Goal: Information Seeking & Learning: Compare options

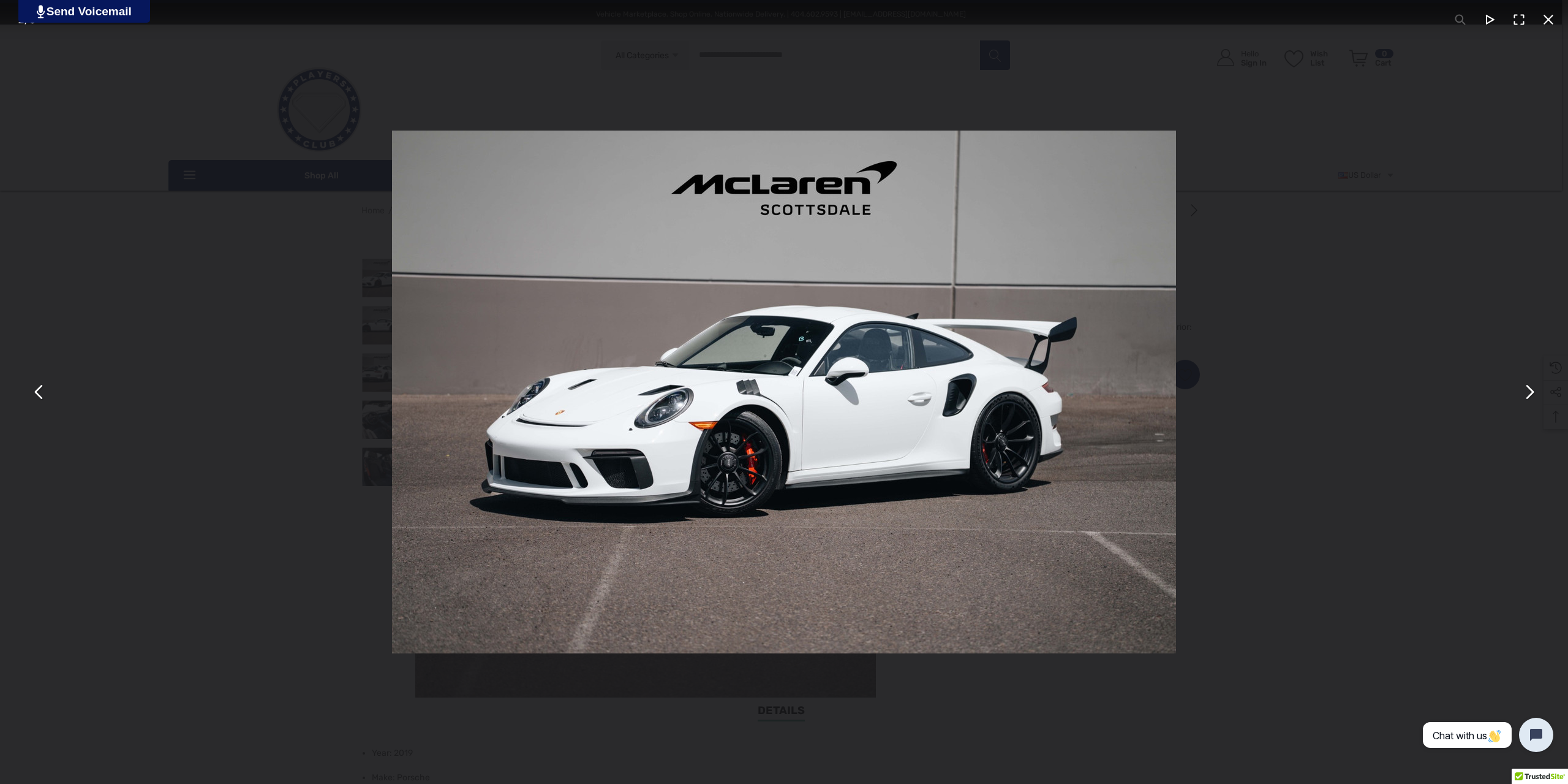
drag, startPoint x: 167, startPoint y: 266, endPoint x: 172, endPoint y: 274, distance: 9.4
click at [167, 266] on div "You can close this modal content with the ESC key" at bounding box center [784, 392] width 1568 height 784
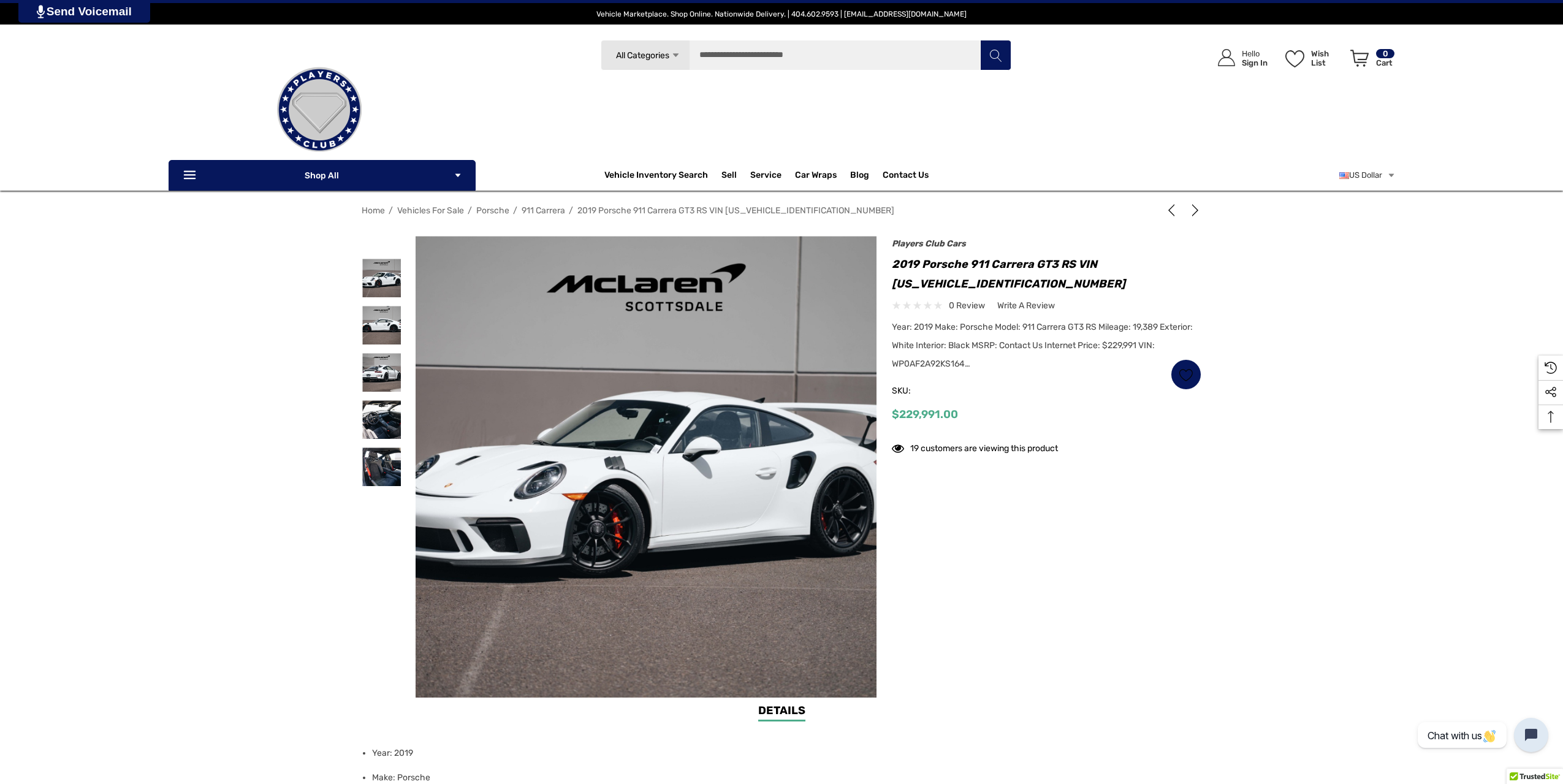
click at [897, 281] on h1 "2019 Porsche 911 Carrera GT3 RS VIN WP0AF2A92KS164899" at bounding box center [1046, 274] width 309 height 39
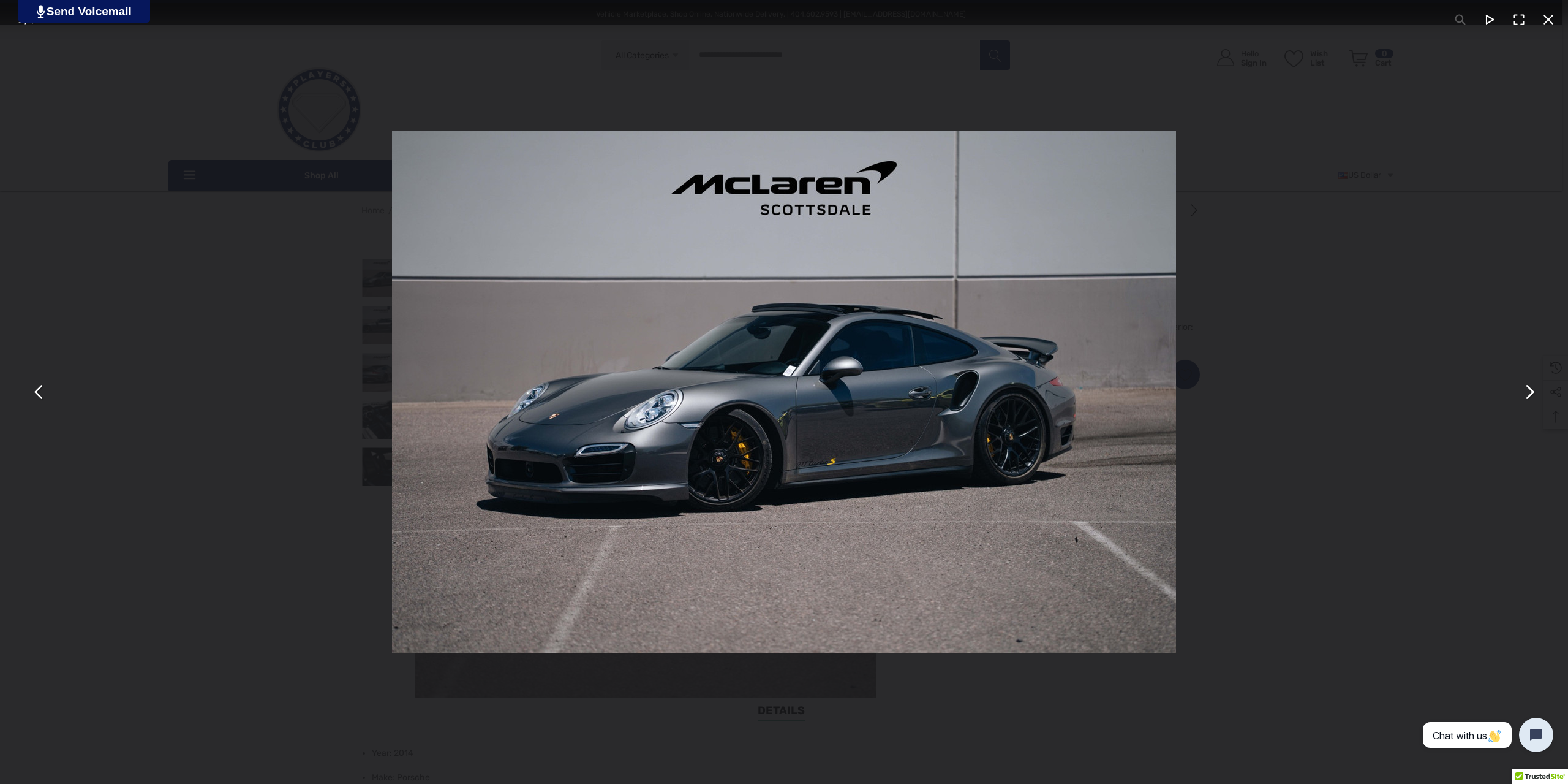
click at [275, 220] on div "You can close this modal content with the ESC key" at bounding box center [784, 392] width 1568 height 784
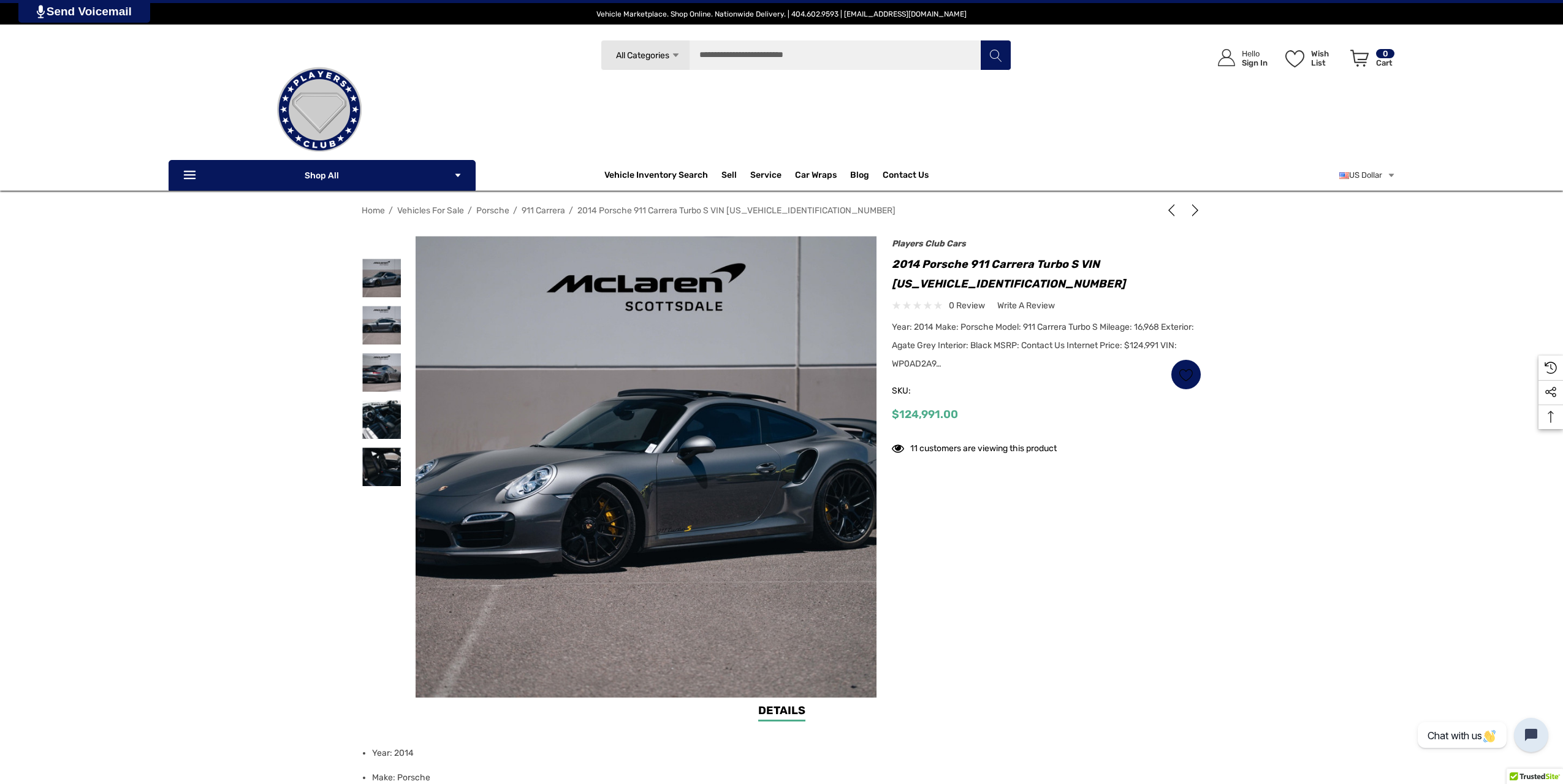
click at [904, 285] on h1 "2014 Porsche 911 Carrera Turbo S VIN [US_VEHICLE_IDENTIFICATION_NUMBER]" at bounding box center [1046, 274] width 309 height 39
